Goal: Task Accomplishment & Management: Manage account settings

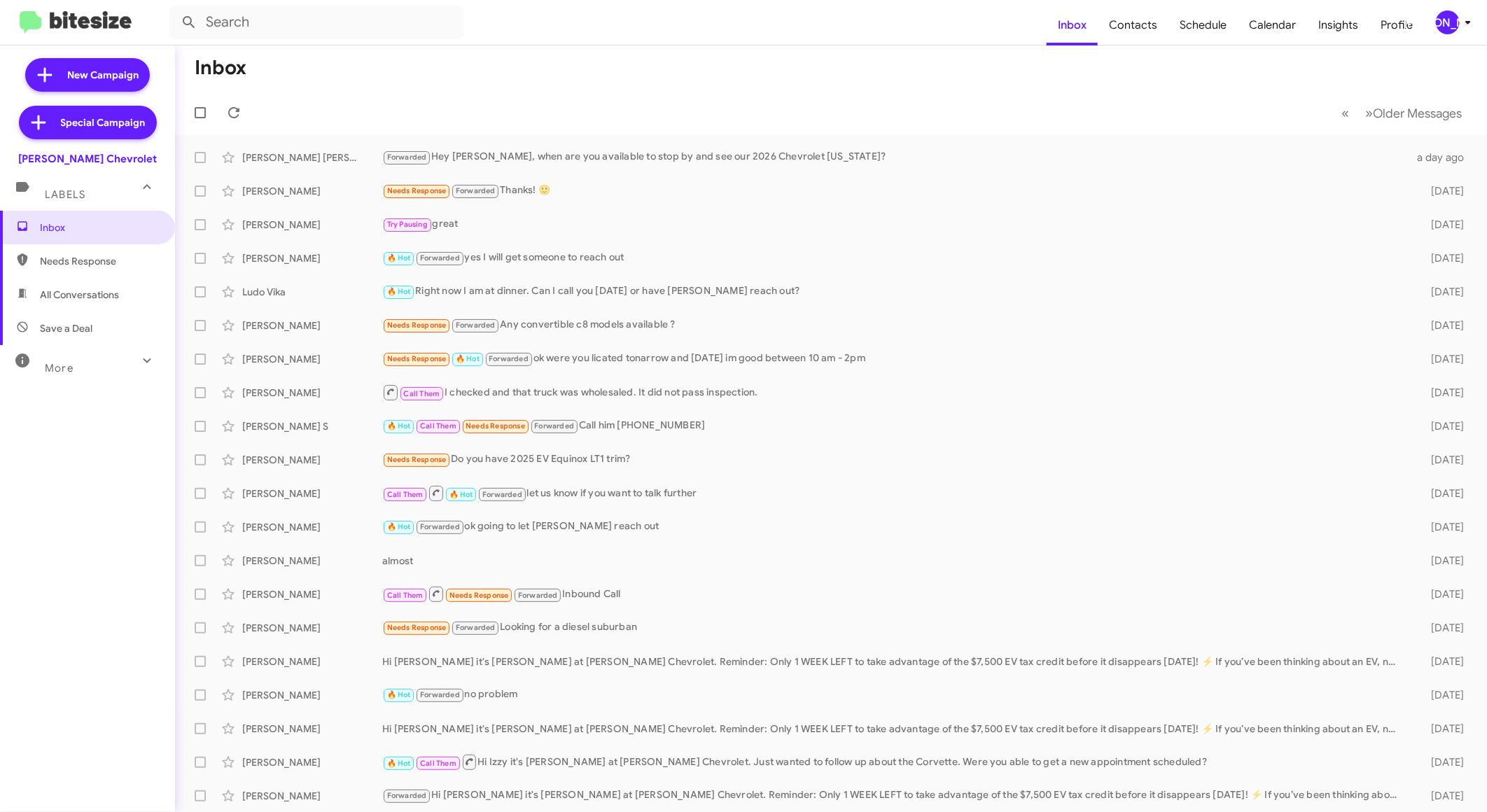
click at [1456, 23] on div "[PERSON_NAME]" at bounding box center [1448, 22] width 24 height 24
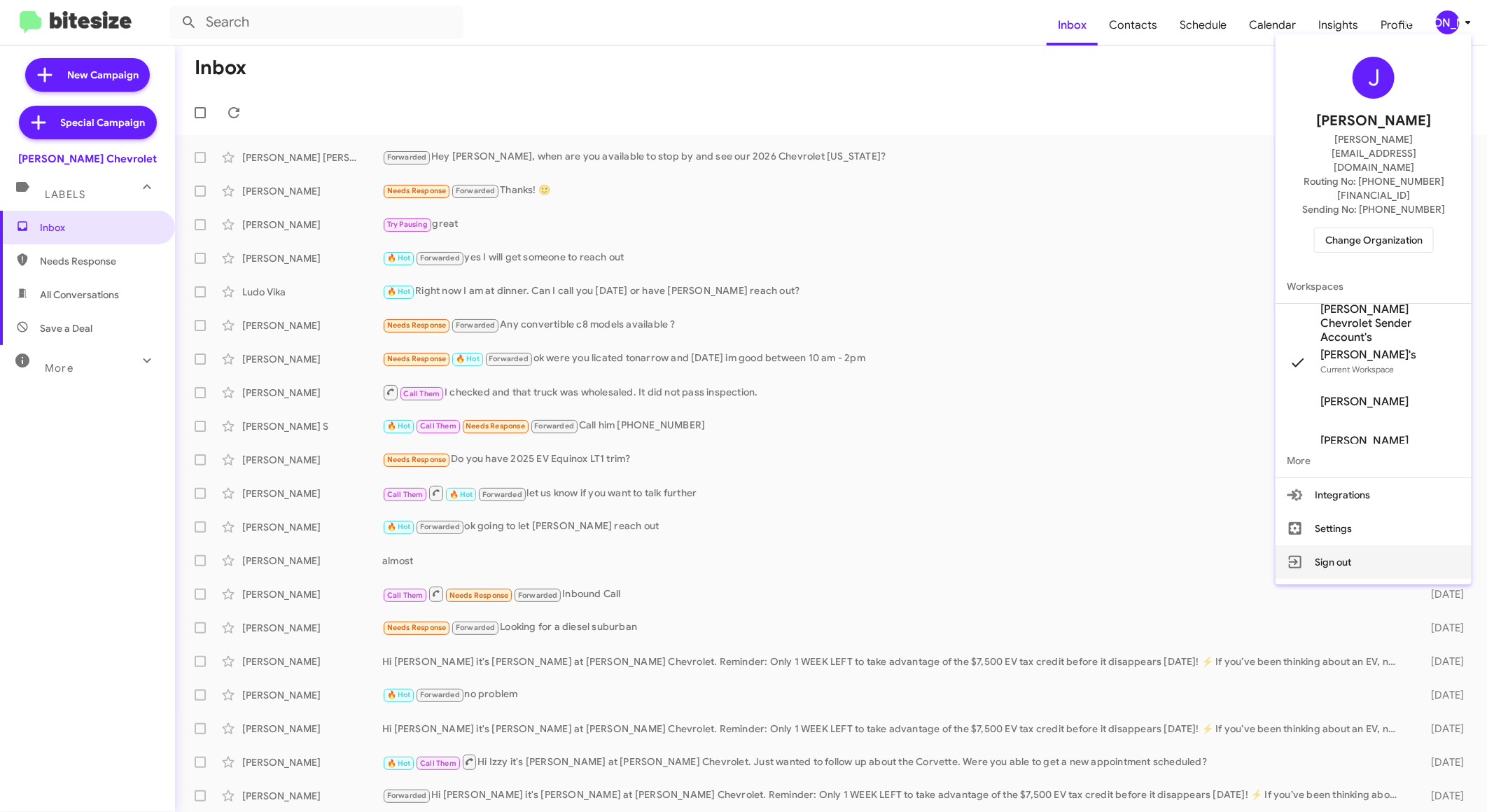
click at [1327, 545] on button "Sign out" at bounding box center [1374, 561] width 196 height 34
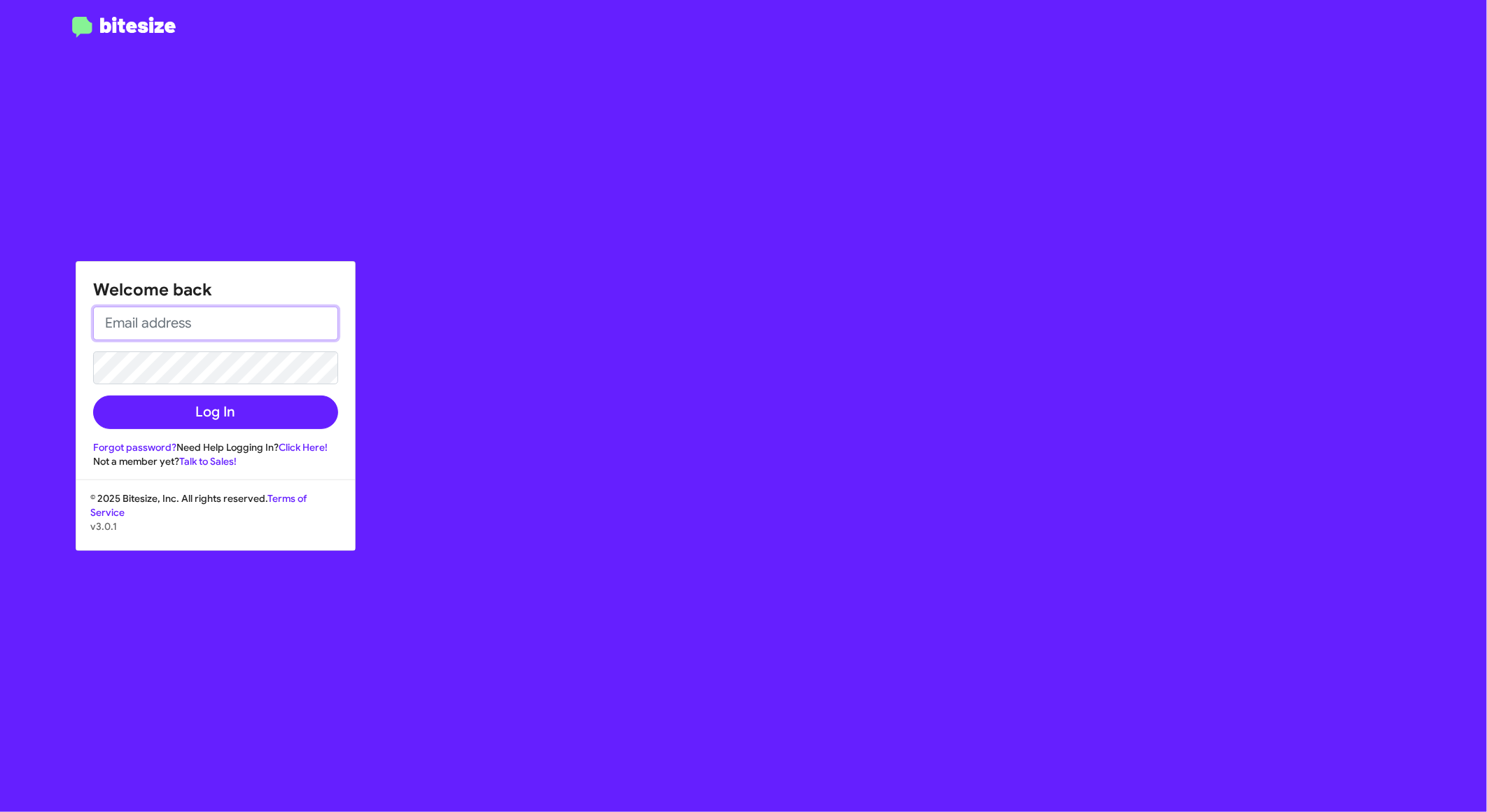
type input "jason@bitesize.co"
